Goal: Register for event/course

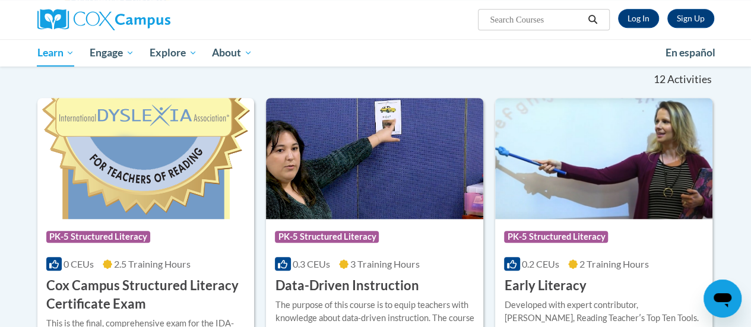
scroll to position [359, 0]
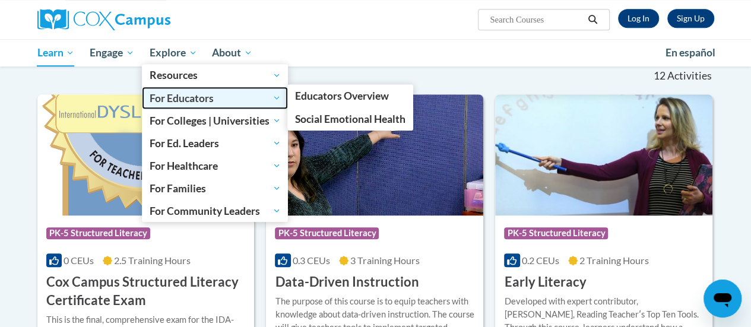
click at [181, 99] on span "For Educators" at bounding box center [215, 98] width 131 height 14
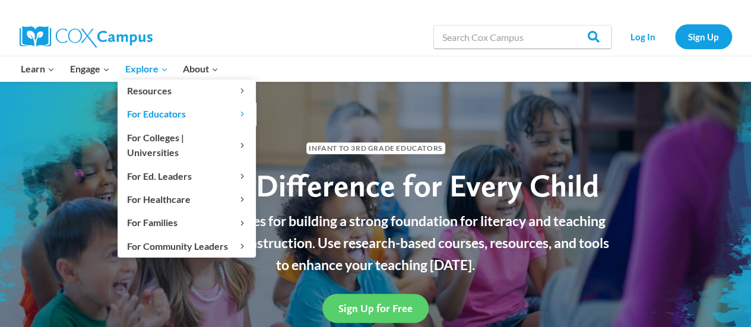
click at [159, 63] on span "Explore Expand" at bounding box center [146, 68] width 43 height 15
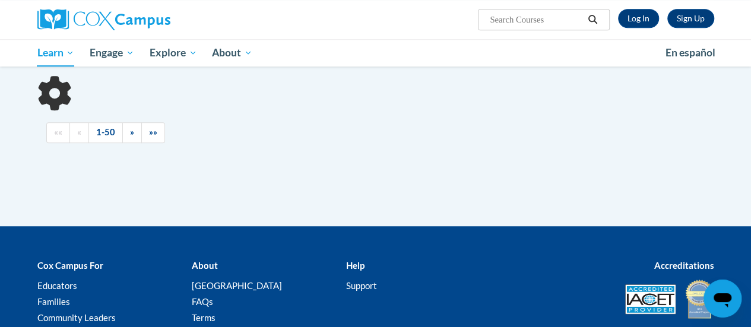
scroll to position [359, 0]
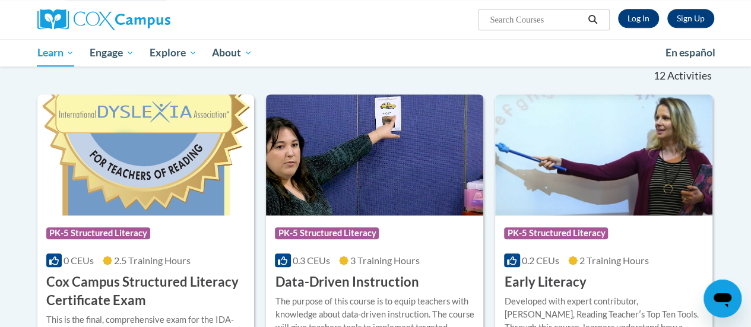
click at [331, 99] on img at bounding box center [374, 154] width 217 height 121
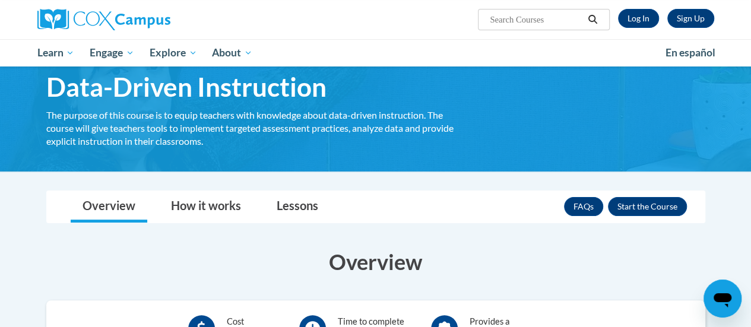
scroll to position [48, 0]
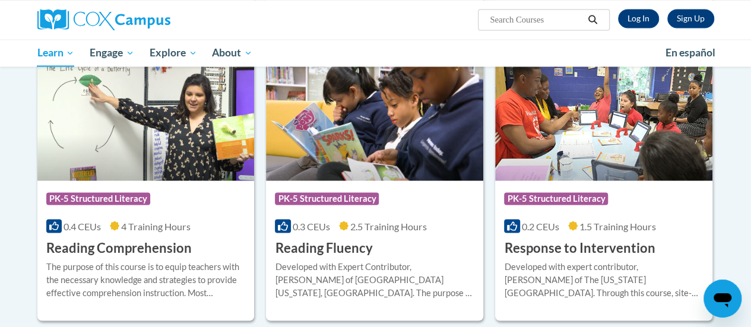
scroll to position [1019, 0]
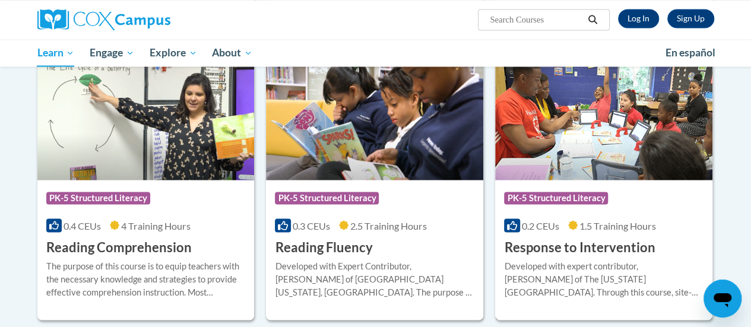
click at [625, 247] on h3 "Response to Intervention" at bounding box center [579, 247] width 151 height 18
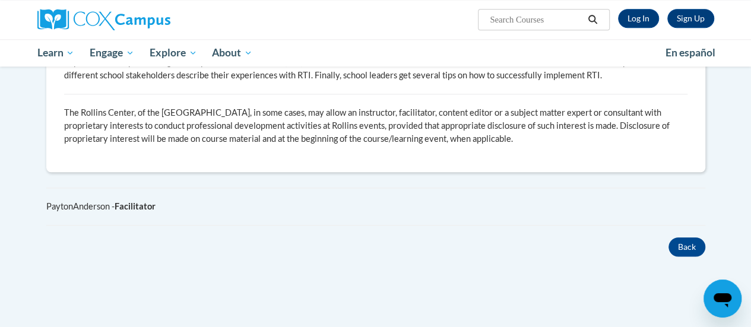
scroll to position [590, 0]
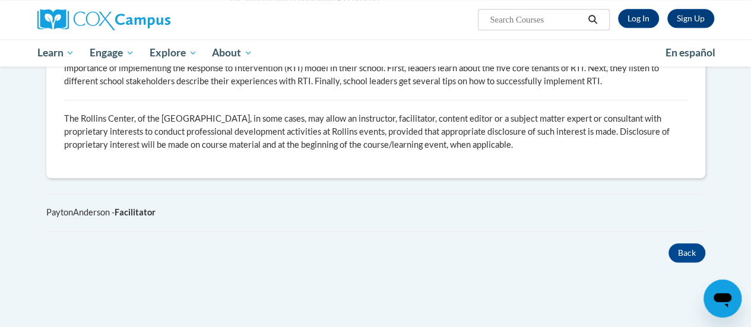
click at [615, 288] on div "× Close Course Enrollment Please select... × Close ×" at bounding box center [376, 5] width 695 height 656
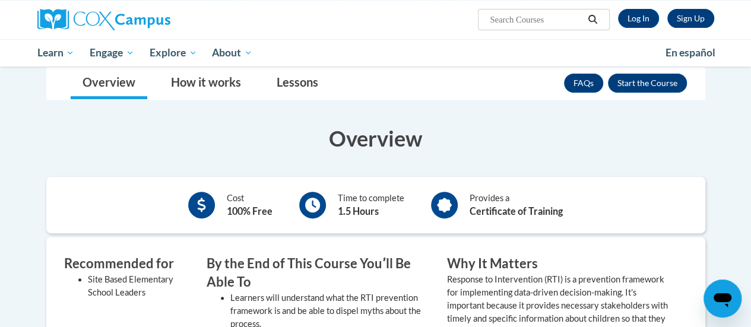
scroll to position [198, 0]
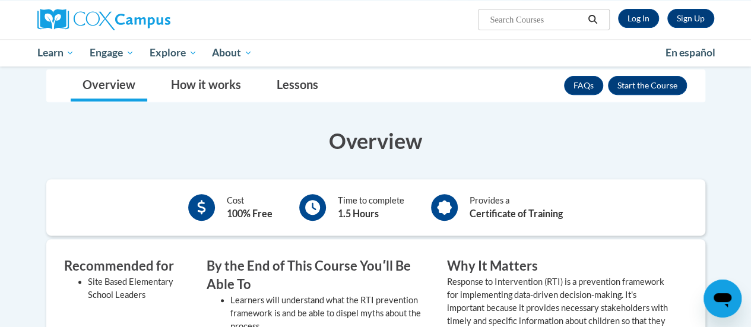
click at [320, 203] on icon at bounding box center [312, 207] width 15 height 15
click at [633, 89] on button "Enroll" at bounding box center [647, 85] width 79 height 19
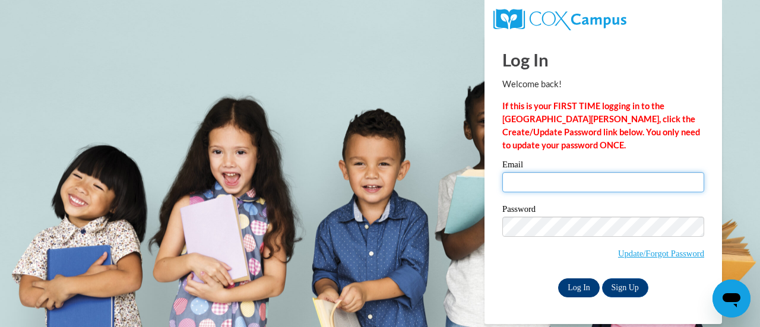
type input "[EMAIL_ADDRESS][DOMAIN_NAME]"
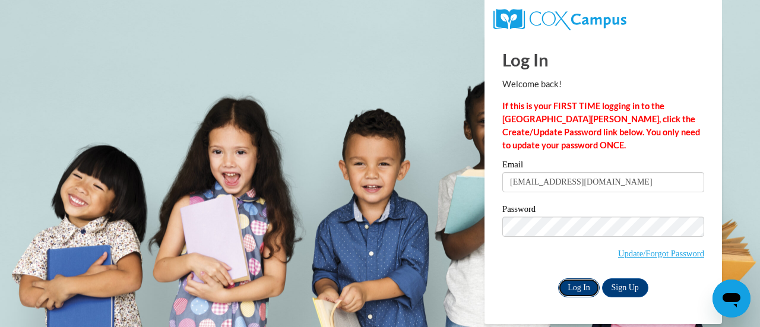
click at [579, 284] on input "Log In" at bounding box center [579, 288] width 42 height 19
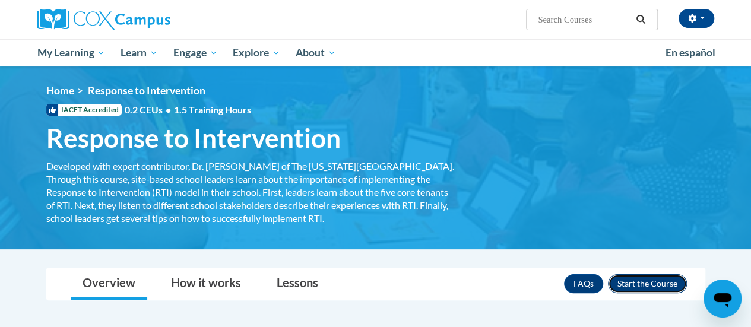
click at [652, 286] on button "Enroll" at bounding box center [647, 283] width 79 height 19
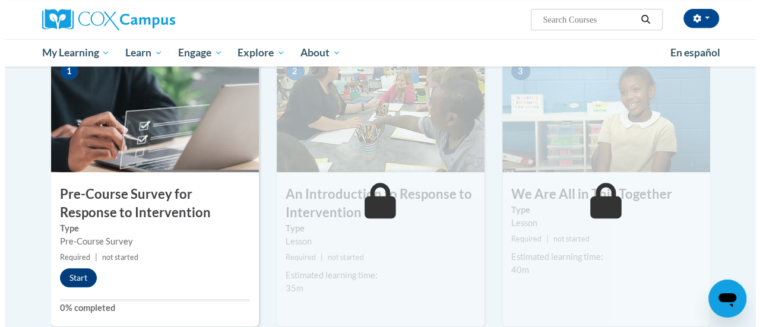
scroll to position [259, 0]
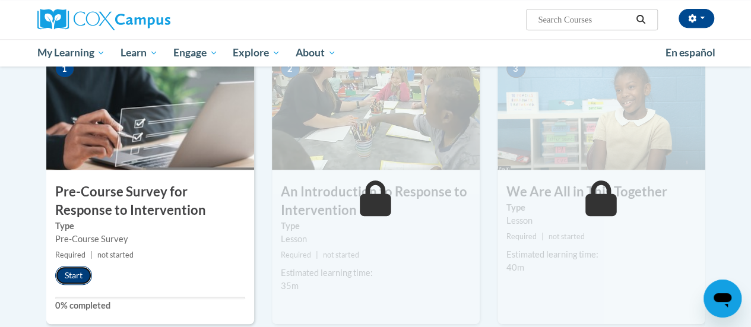
click at [75, 273] on button "Start" at bounding box center [73, 275] width 37 height 19
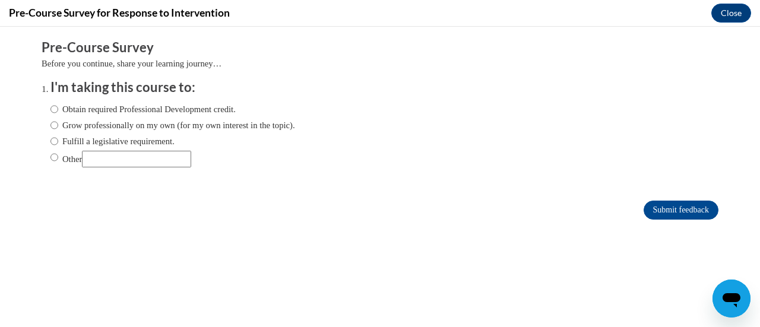
scroll to position [0, 0]
click at [50, 141] on input "Fulfill a legislative requirement." at bounding box center [54, 141] width 8 height 13
radio input "true"
drag, startPoint x: 641, startPoint y: 207, endPoint x: 674, endPoint y: 207, distance: 32.7
click at [674, 207] on input "Submit feedback" at bounding box center [681, 210] width 75 height 19
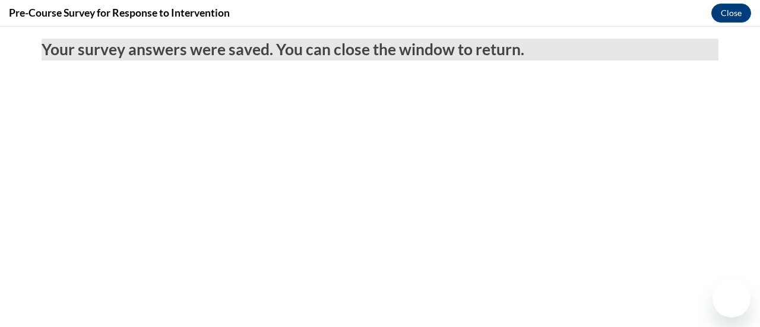
click at [674, 207] on body "Your survey answers were saved. You can close the window to return." at bounding box center [380, 177] width 760 height 301
click at [735, 7] on button "Close" at bounding box center [732, 13] width 40 height 19
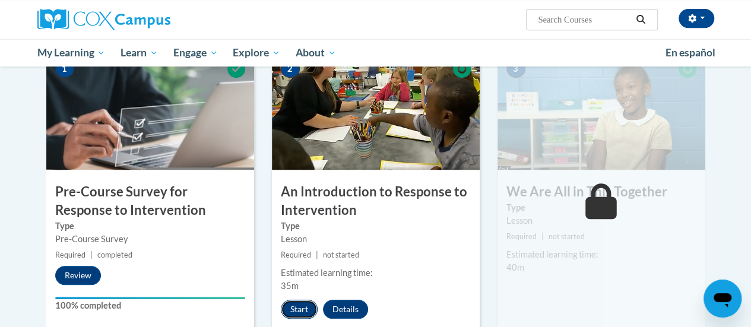
click at [300, 314] on button "Start" at bounding box center [299, 309] width 37 height 19
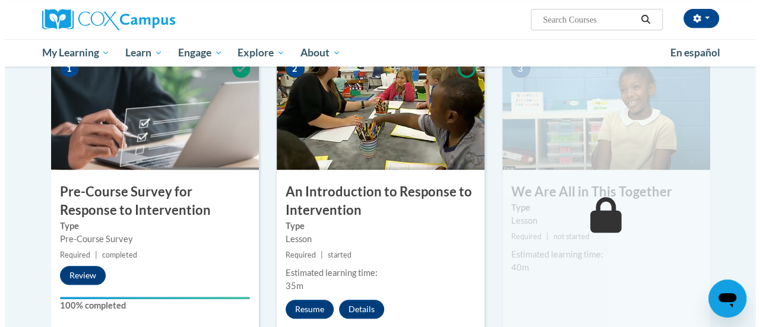
scroll to position [284, 0]
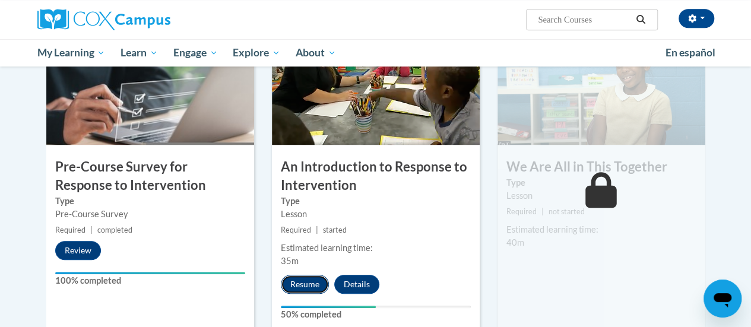
click at [309, 279] on button "Resume" at bounding box center [305, 284] width 48 height 19
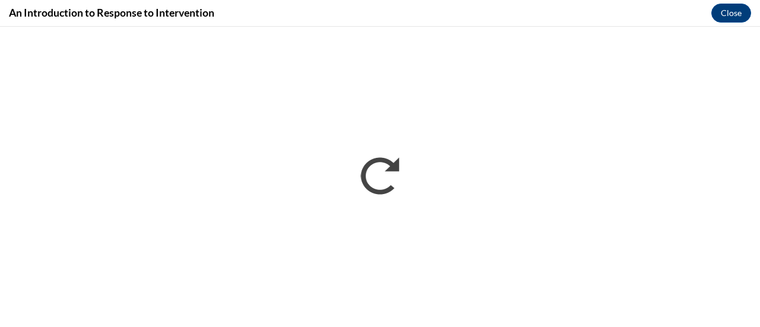
scroll to position [0, 0]
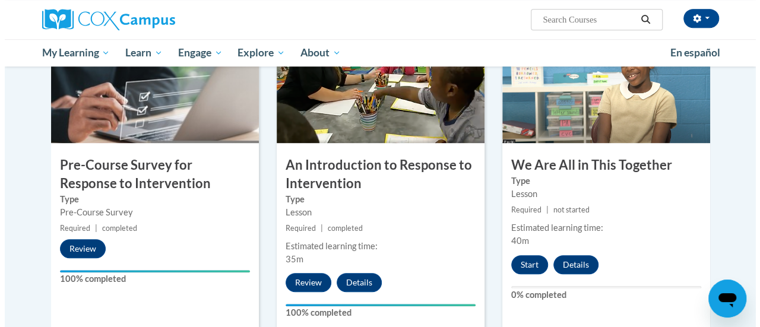
scroll to position [291, 0]
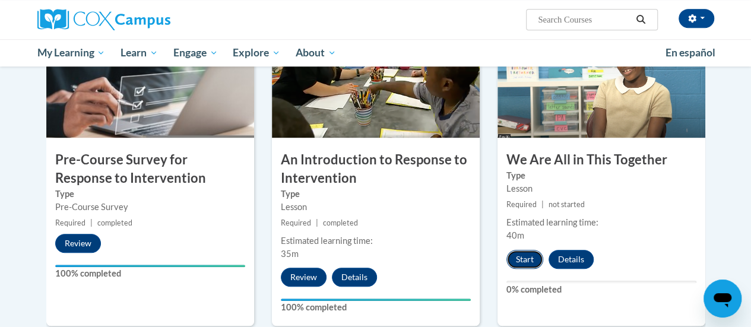
click at [524, 258] on button "Start" at bounding box center [525, 259] width 37 height 19
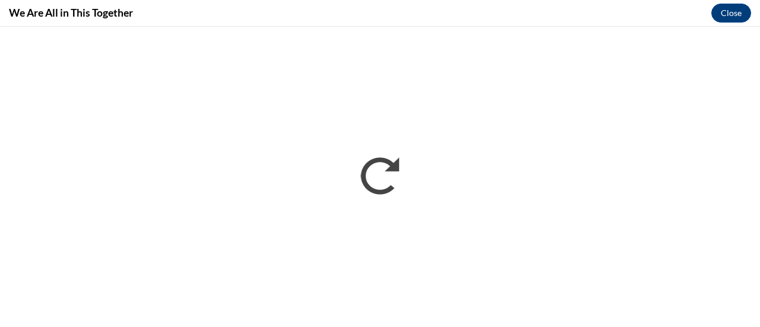
scroll to position [0, 0]
